Goal: Transaction & Acquisition: Purchase product/service

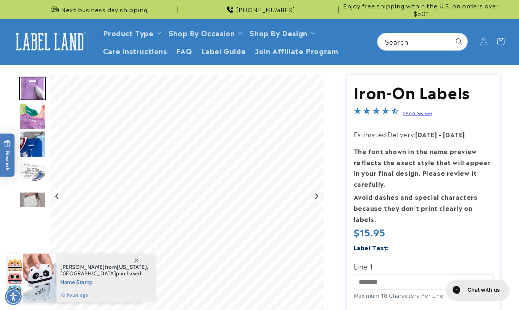
scroll to position [114, 0]
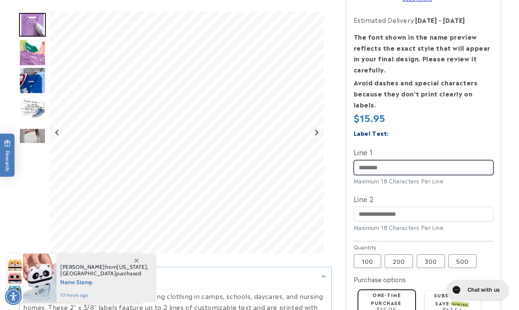
click at [366, 160] on input "Line 1" at bounding box center [424, 167] width 140 height 15
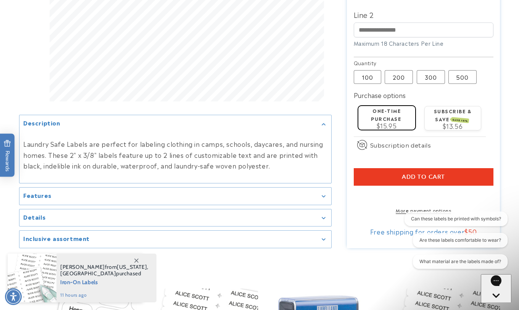
scroll to position [305, 0]
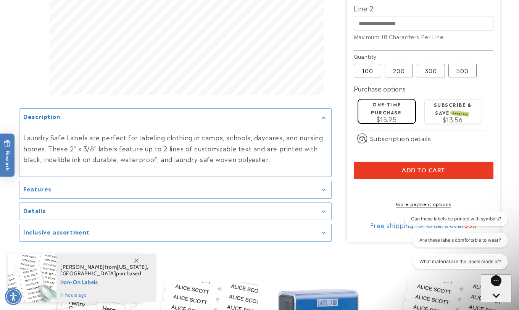
click at [411, 167] on span "Add to cart" at bounding box center [423, 170] width 43 height 7
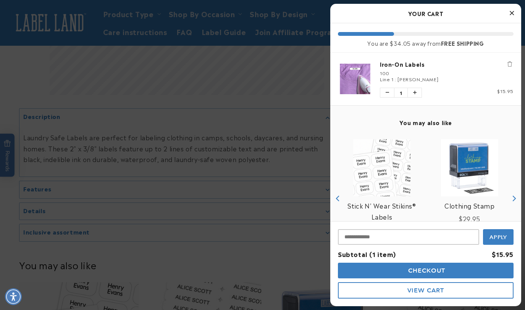
click at [513, 13] on icon "Close Cart" at bounding box center [511, 13] width 4 height 7
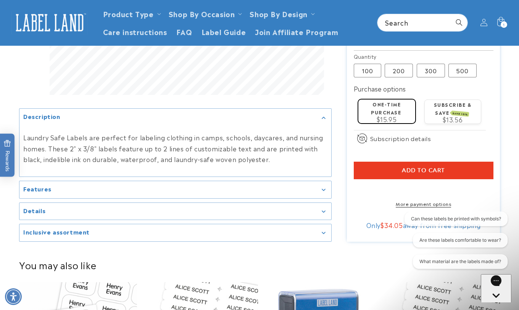
scroll to position [191, 0]
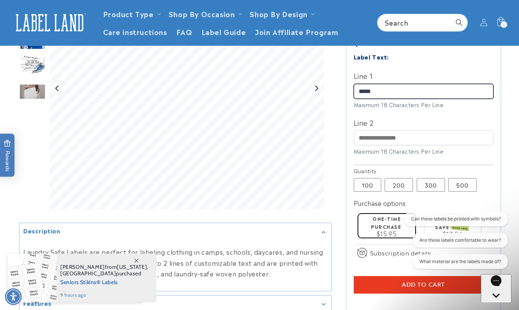
click at [385, 84] on input "*****" at bounding box center [424, 91] width 140 height 15
type input "*"
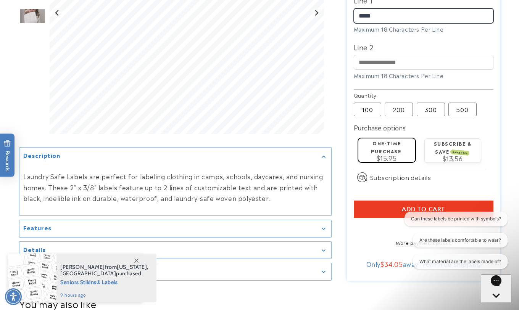
scroll to position [267, 0]
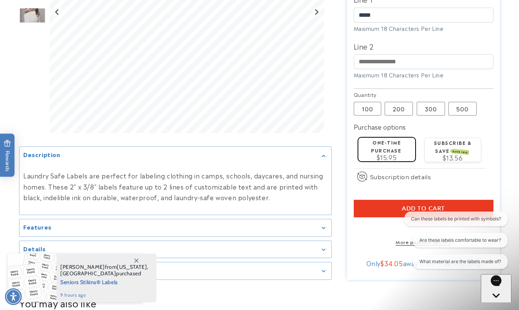
click at [399, 200] on button "Add to cart" at bounding box center [424, 209] width 140 height 18
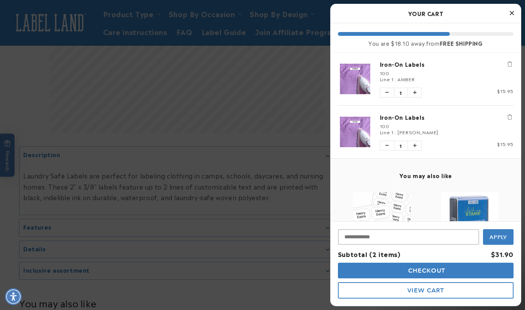
click at [509, 14] on icon "Close Cart" at bounding box center [511, 13] width 4 height 7
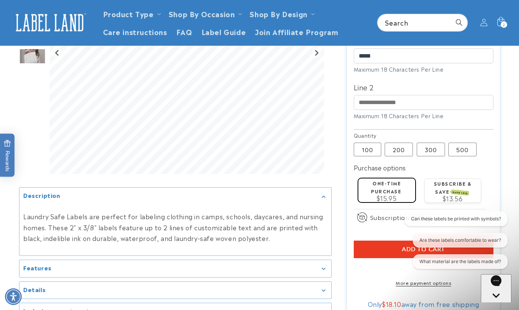
scroll to position [153, 0]
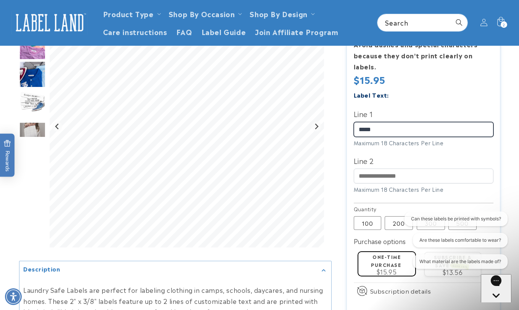
click at [394, 122] on input "*****" at bounding box center [424, 129] width 140 height 15
type input "*"
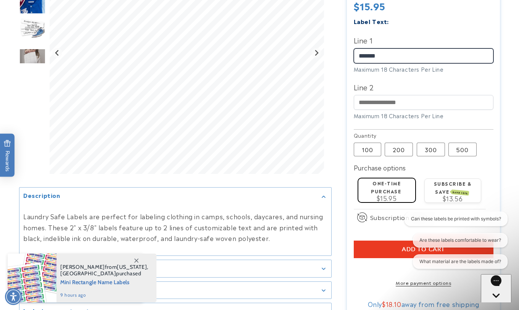
scroll to position [229, 0]
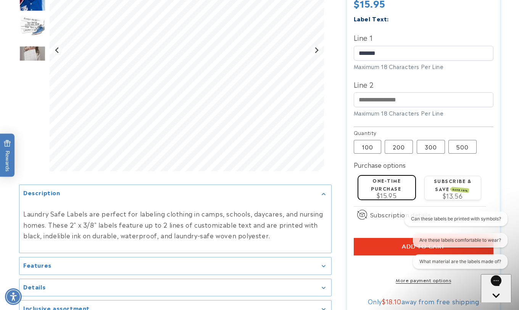
click at [393, 238] on button "Add to cart" at bounding box center [424, 247] width 140 height 18
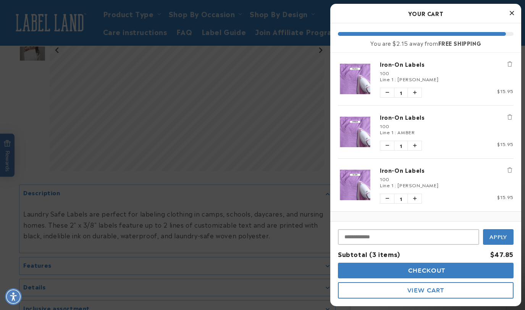
click at [509, 12] on icon "Close Cart" at bounding box center [511, 13] width 4 height 7
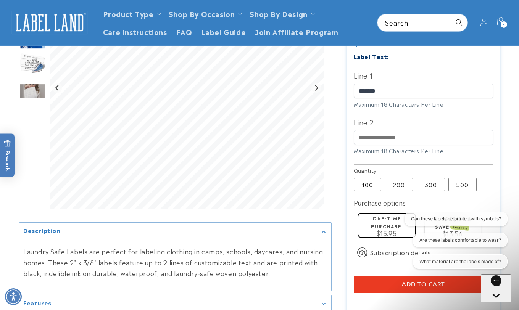
scroll to position [191, 0]
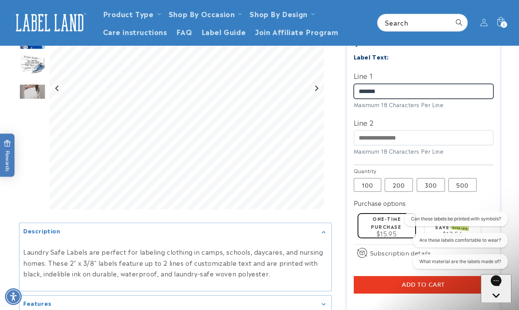
click at [383, 84] on input "*******" at bounding box center [424, 91] width 140 height 15
type input "*"
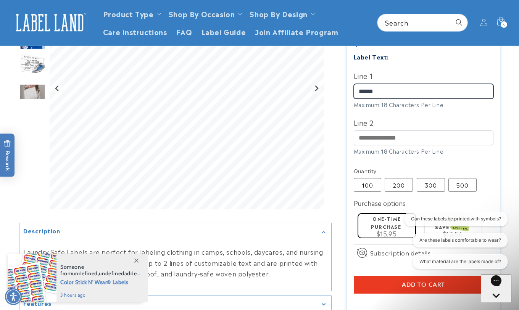
click at [361, 84] on input "******" at bounding box center [424, 91] width 140 height 15
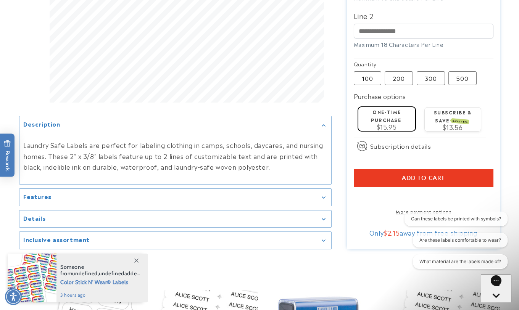
scroll to position [305, 0]
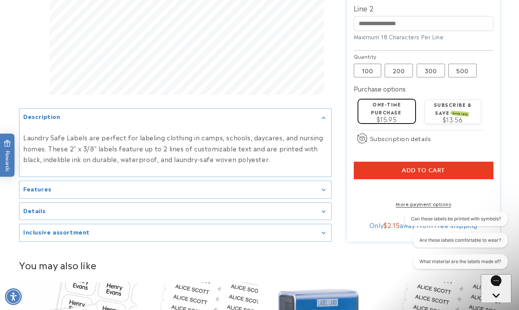
type input "******"
click at [383, 162] on button "Add to cart" at bounding box center [424, 171] width 140 height 18
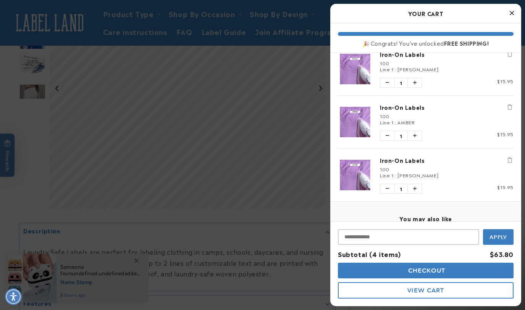
scroll to position [76, 0]
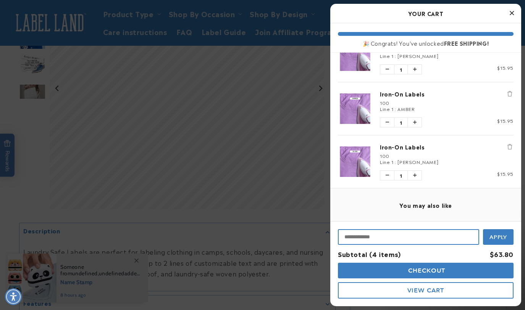
click at [397, 237] on input "Input Discount" at bounding box center [408, 237] width 141 height 16
type input "*"
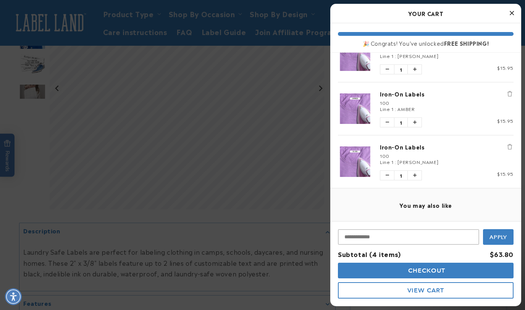
click at [512, 12] on icon "Close Cart" at bounding box center [511, 13] width 4 height 7
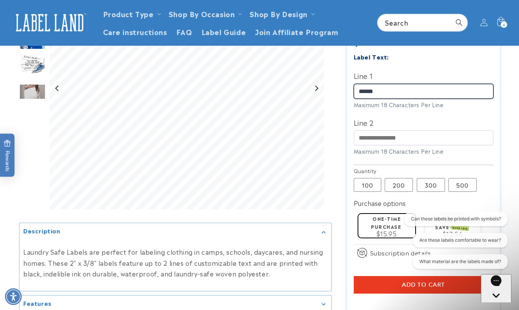
click at [386, 84] on input "******" at bounding box center [424, 91] width 140 height 15
type input "*"
click at [362, 277] on button "Add to cart" at bounding box center [424, 285] width 140 height 18
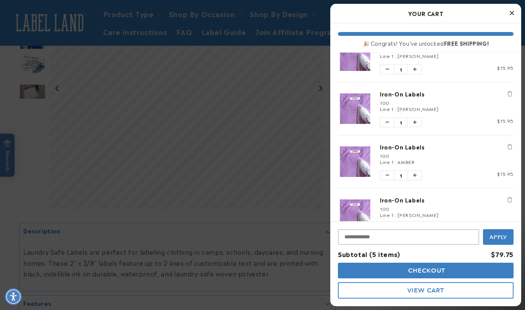
scroll to position [129, 0]
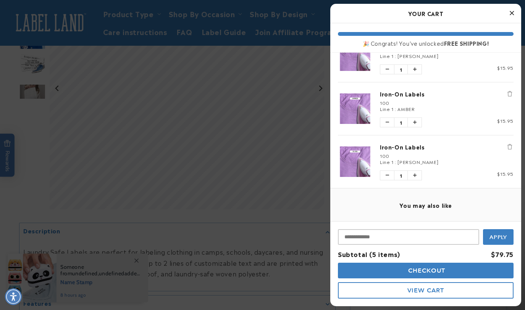
click at [511, 11] on icon "Close Cart" at bounding box center [511, 13] width 4 height 7
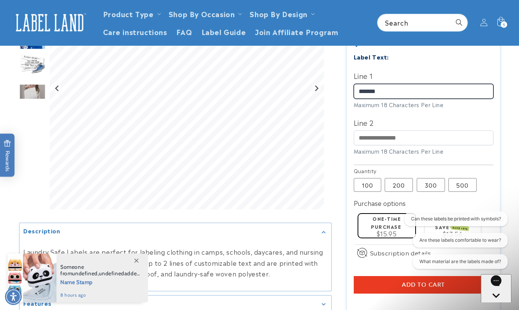
click at [384, 84] on input "******" at bounding box center [424, 91] width 140 height 15
type input "*"
type input "*******"
click at [363, 276] on button "Add to cart" at bounding box center [424, 285] width 140 height 18
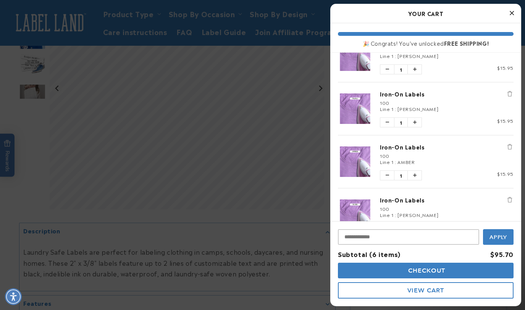
scroll to position [182, 0]
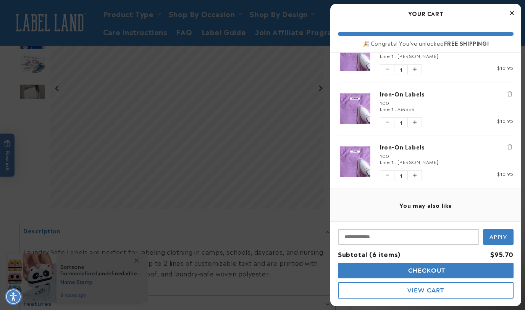
click at [433, 290] on span "View Cart" at bounding box center [425, 290] width 37 height 7
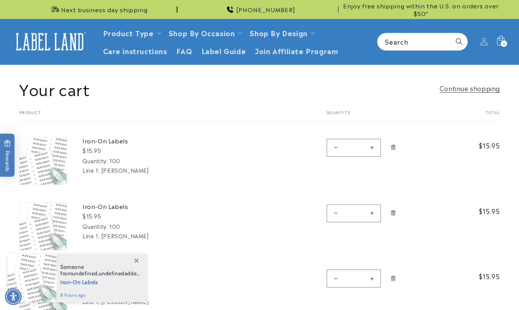
click at [502, 40] on icon at bounding box center [501, 41] width 8 height 10
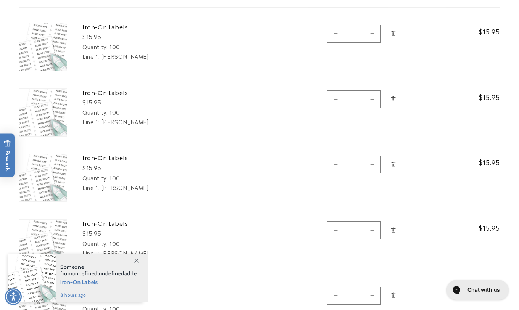
scroll to position [114, 0]
click at [136, 260] on icon at bounding box center [136, 261] width 4 height 4
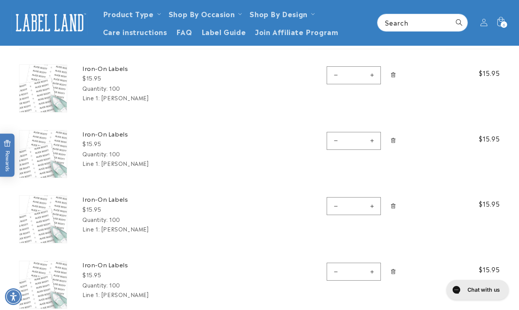
scroll to position [0, 0]
